Goal: Purchase product/service

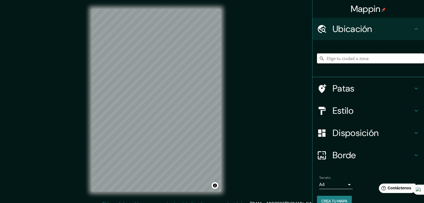
click at [343, 57] on input "Elige tu ciudad o zona" at bounding box center [370, 59] width 107 height 10
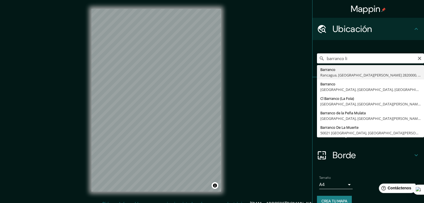
type input "[GEOGRAPHIC_DATA], [GEOGRAPHIC_DATA], [GEOGRAPHIC_DATA], [GEOGRAPHIC_DATA]"
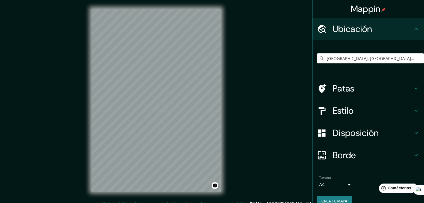
click at [364, 108] on h4 "Estilo" at bounding box center [373, 110] width 80 height 11
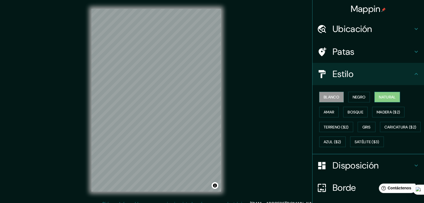
click at [382, 96] on font "Natural" at bounding box center [387, 97] width 17 height 5
click at [230, 111] on div "Mappin Ubicación Barranco, [GEOGRAPHIC_DATA], [GEOGRAPHIC_DATA], [GEOGRAPHIC_DA…" at bounding box center [212, 105] width 424 height 210
click at [324, 111] on font "Amar" at bounding box center [329, 112] width 11 height 5
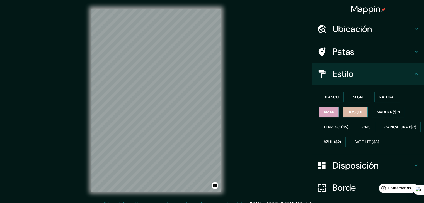
click at [350, 113] on font "Bosque" at bounding box center [356, 112] width 16 height 5
click at [388, 112] on font "Madera ($2)" at bounding box center [388, 112] width 23 height 5
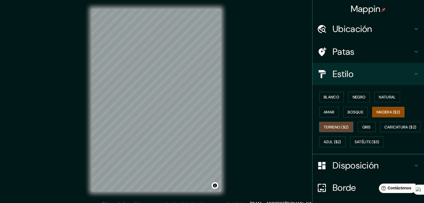
click at [337, 125] on font "Terreno ($2)" at bounding box center [336, 127] width 25 height 5
click at [362, 127] on font "Gris" at bounding box center [366, 127] width 8 height 5
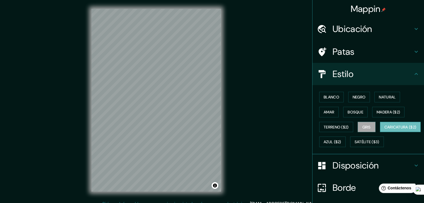
click at [384, 130] on font "Caricatura ($2)" at bounding box center [400, 127] width 32 height 5
click at [341, 141] on font "Azul ($2)" at bounding box center [333, 142] width 18 height 5
click at [384, 130] on font "Caricatura ($2)" at bounding box center [400, 127] width 32 height 5
click at [355, 145] on font "Satélite ($3)" at bounding box center [367, 142] width 25 height 5
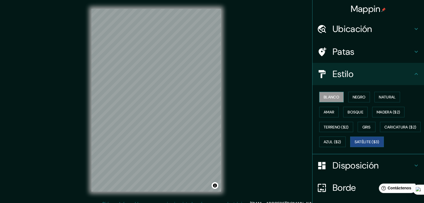
click at [327, 95] on font "Blanco" at bounding box center [332, 97] width 16 height 5
click at [357, 96] on font "Negro" at bounding box center [359, 97] width 13 height 5
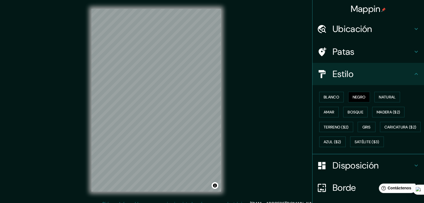
click at [404, 98] on div "Blanco Negro Natural Amar Bosque Madera ($2) Terreno ($2) Gris Caricatura ($2) …" at bounding box center [370, 120] width 107 height 60
click at [396, 98] on button "Natural" at bounding box center [387, 97] width 26 height 11
